Goal: Register for event/course

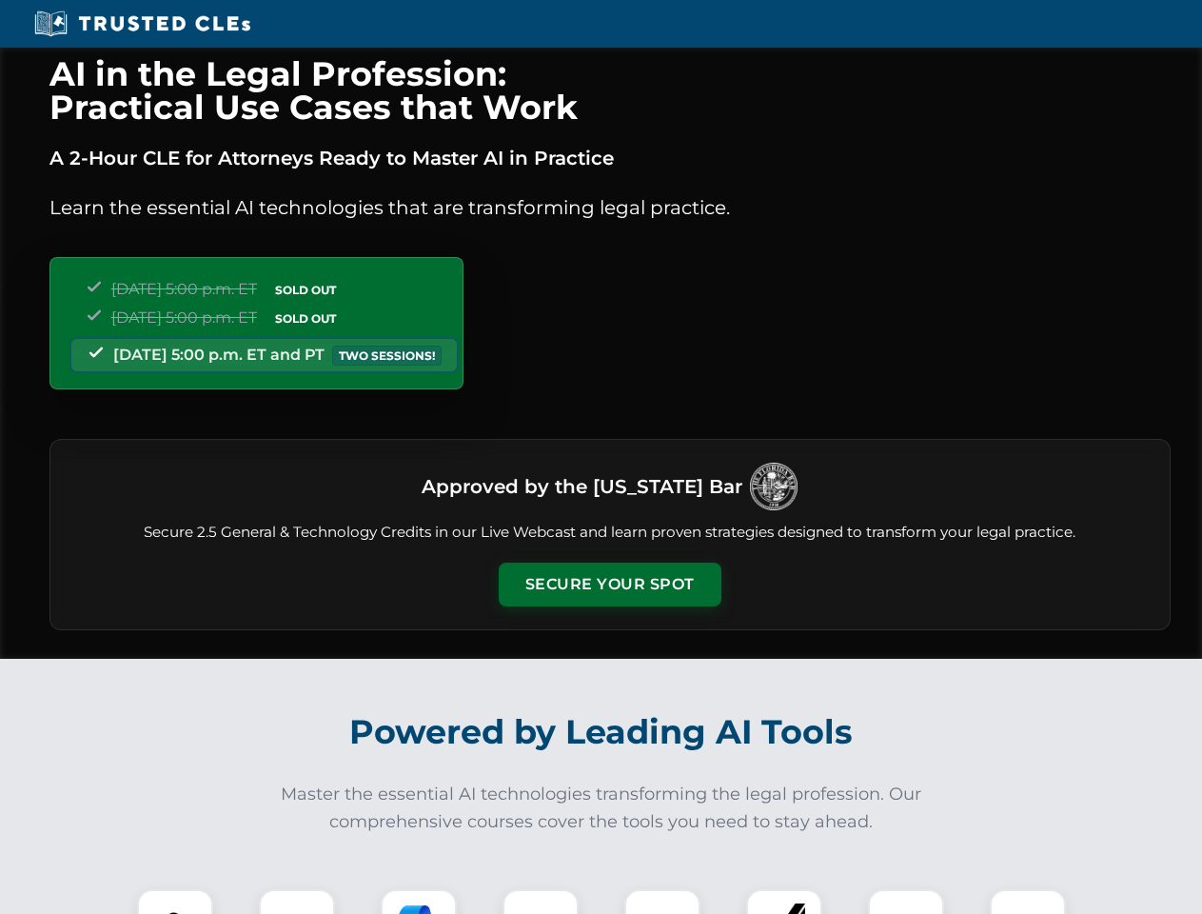
click at [609, 584] on button "Secure Your Spot" at bounding box center [610, 585] width 223 height 44
click at [175, 901] on img at bounding box center [175, 926] width 55 height 55
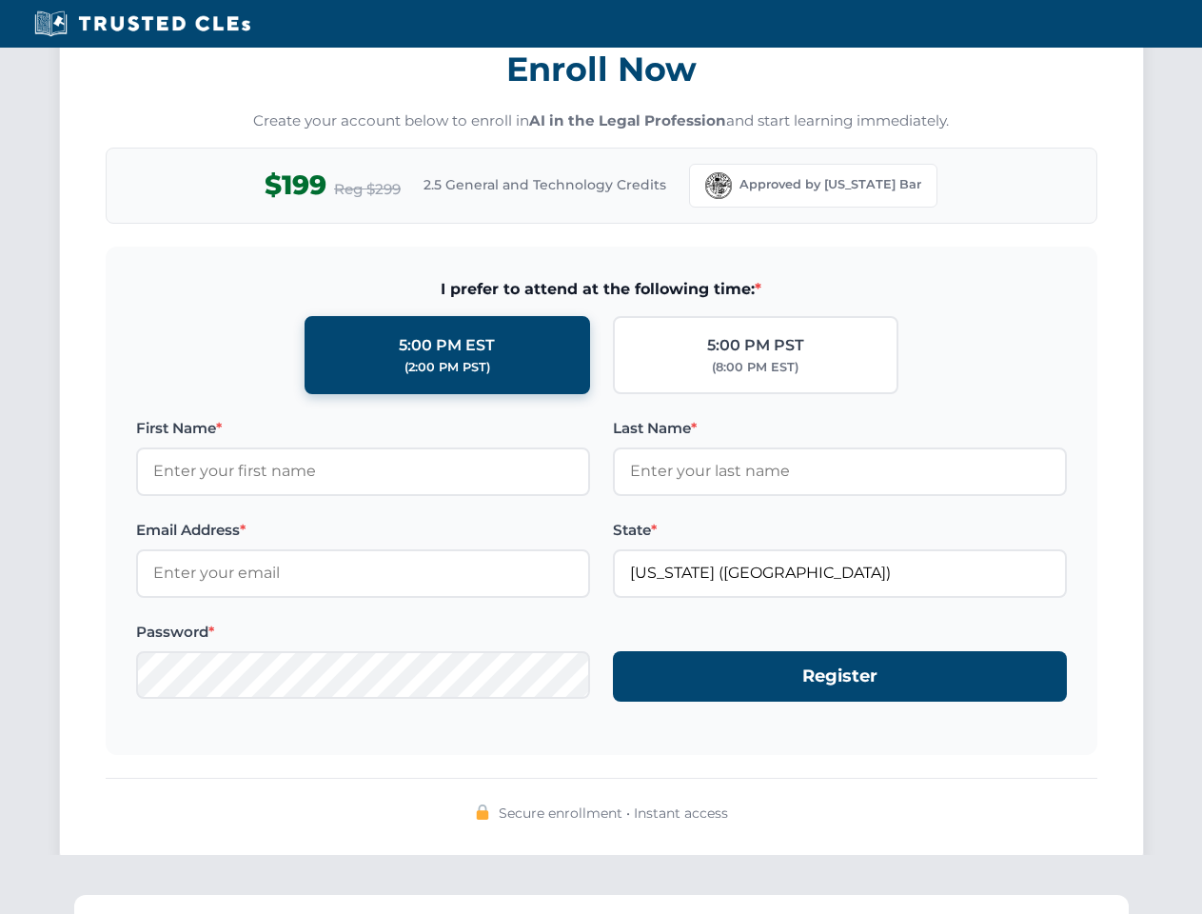
scroll to position [1868, 0]
